Goal: Find specific page/section: Find specific page/section

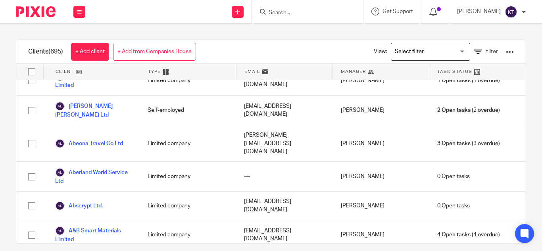
scroll to position [14, 0]
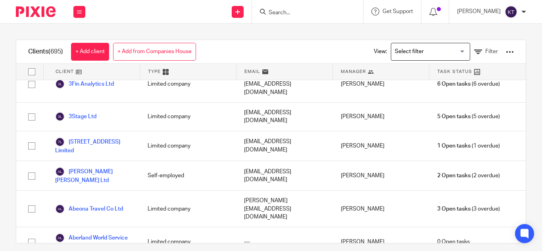
click at [283, 12] on input "Search" at bounding box center [303, 13] width 71 height 7
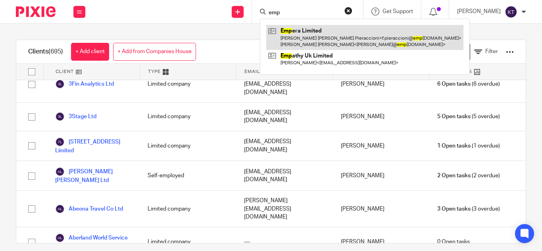
type input "emp"
click at [305, 38] on link at bounding box center [364, 37] width 197 height 25
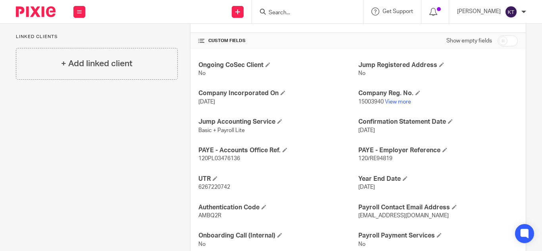
scroll to position [268, 0]
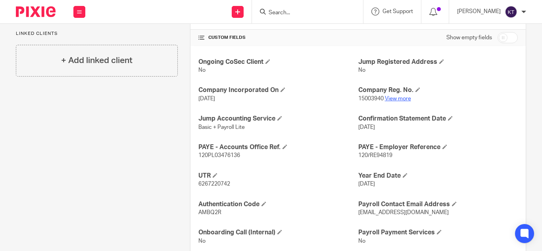
click at [398, 97] on link "View more" at bounding box center [398, 99] width 26 height 6
click at [396, 100] on link "View more" at bounding box center [398, 99] width 26 height 6
click at [287, 15] on input "Search" at bounding box center [303, 13] width 71 height 7
type input "v"
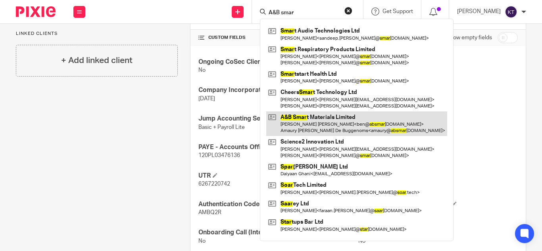
type input "A&B smar"
click at [335, 125] on link at bounding box center [356, 124] width 181 height 25
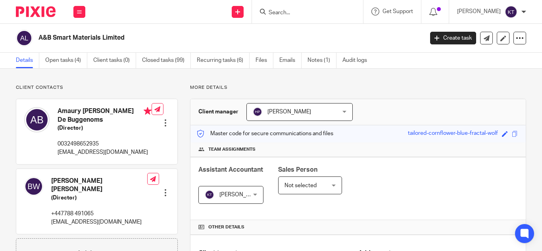
scroll to position [295, 0]
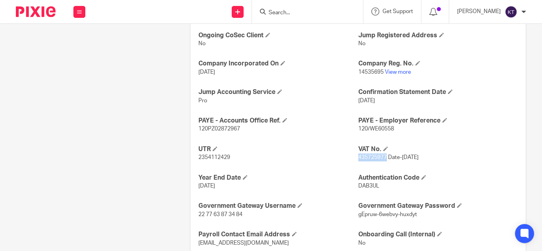
drag, startPoint x: 383, startPoint y: 159, endPoint x: 354, endPoint y: 161, distance: 29.0
click at [358, 161] on p "435725977 Date-[DATE]" at bounding box center [438, 158] width 160 height 8
copy span "435725977"
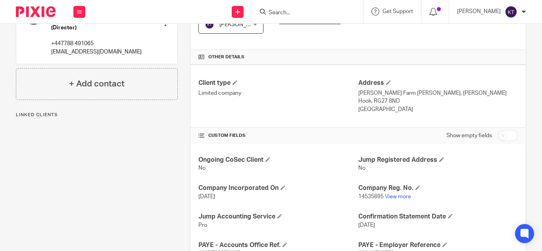
scroll to position [123, 0]
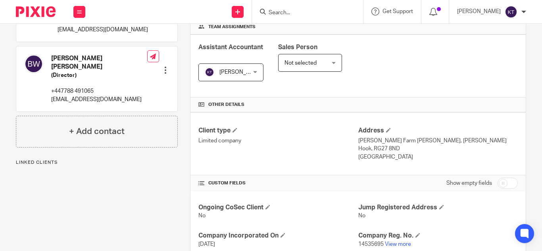
click at [289, 16] on div at bounding box center [307, 11] width 111 height 23
click at [289, 15] on input "Search" at bounding box center [303, 13] width 71 height 7
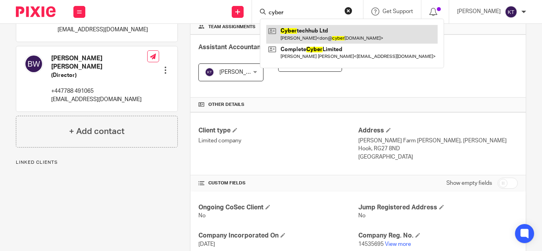
type input "cyber"
click at [300, 31] on link at bounding box center [351, 34] width 171 height 18
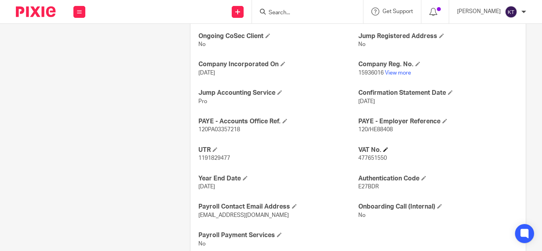
scroll to position [295, 0]
click at [372, 156] on span "477651550" at bounding box center [372, 158] width 29 height 6
copy span "477651550"
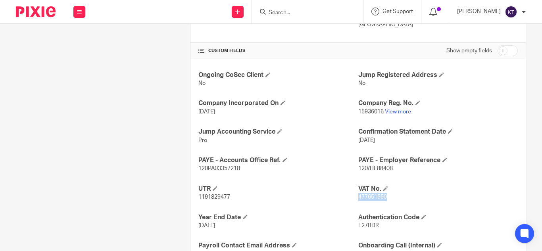
scroll to position [255, 0]
click at [156, 91] on div "Client contacts Donovan Mascall (It Consultant) 07540691255 don@cybertechhub.co…" at bounding box center [91, 65] width 174 height 470
click at [289, 14] on input "Search" at bounding box center [303, 13] width 71 height 7
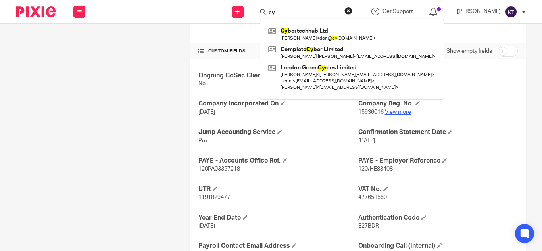
type input "cy"
click at [399, 113] on link "View more" at bounding box center [398, 113] width 26 height 6
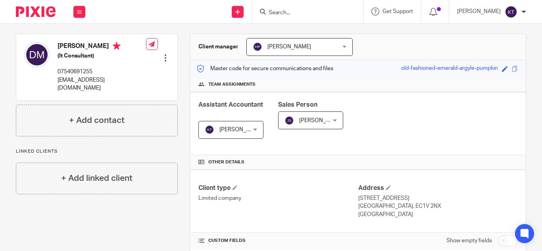
scroll to position [0, 0]
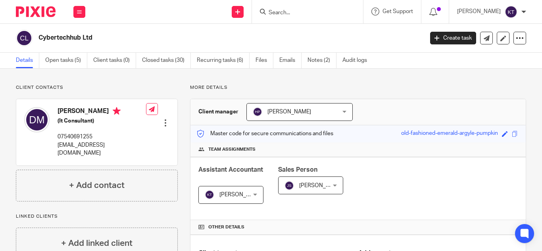
click at [281, 14] on input "Search" at bounding box center [303, 13] width 71 height 7
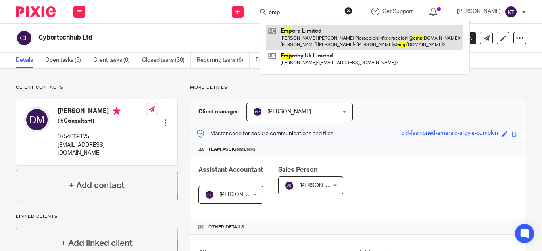
type input "emp"
click at [317, 32] on link at bounding box center [364, 37] width 197 height 25
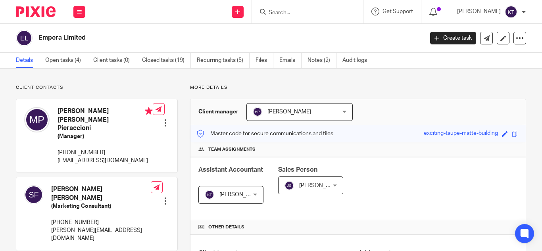
scroll to position [137, 0]
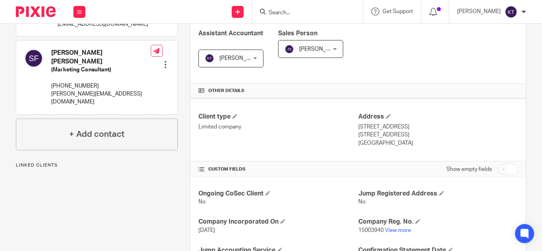
click at [397, 232] on link "View more" at bounding box center [398, 231] width 26 height 6
